Goal: Contribute content: Contribute content

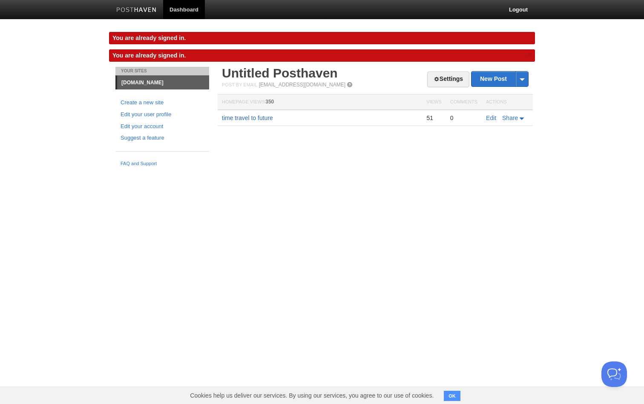
click at [251, 120] on link "time travel to future" at bounding box center [247, 118] width 51 height 7
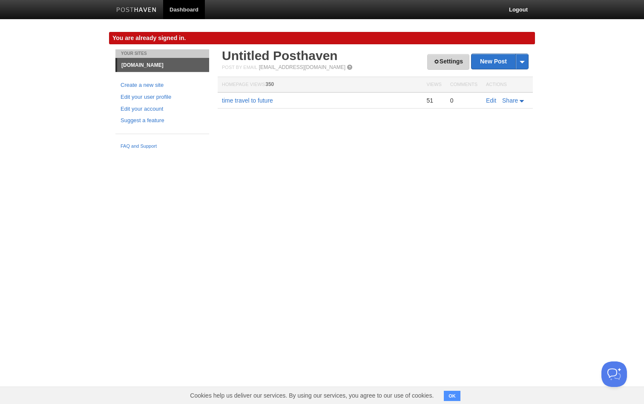
click at [448, 63] on link "Settings" at bounding box center [448, 62] width 42 height 16
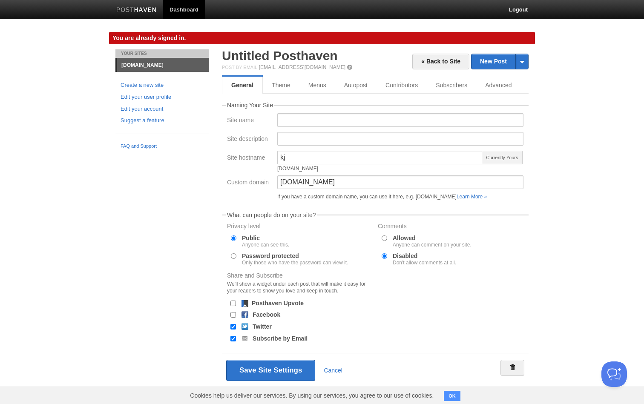
click at [446, 88] on link "Subscribers" at bounding box center [451, 85] width 49 height 17
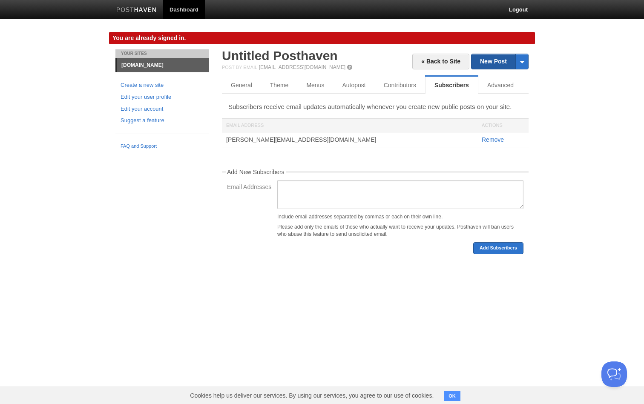
click at [494, 58] on link "New Post" at bounding box center [500, 61] width 57 height 15
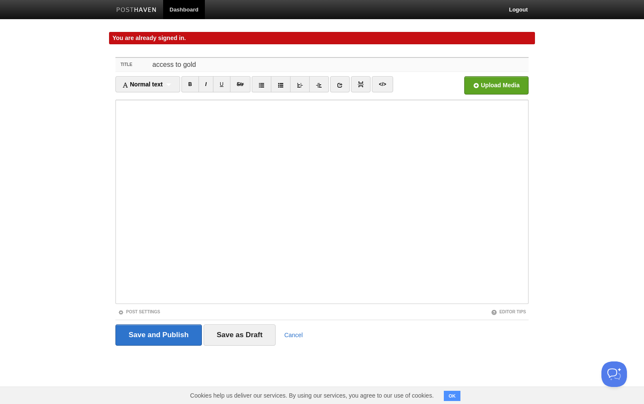
click at [151, 65] on input "access to gold" at bounding box center [339, 65] width 379 height 14
click at [230, 62] on input "from access to gold" at bounding box center [339, 65] width 379 height 14
click at [189, 66] on input "from access to gold" at bounding box center [339, 65] width 379 height 14
type input "from access, to gold"
